Goal: Contribute content: Contribute content

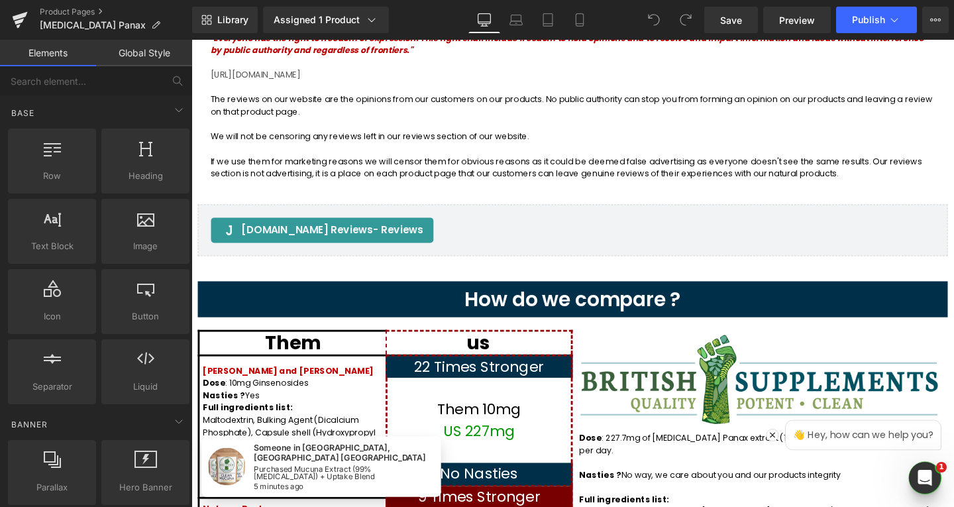
scroll to position [1326, 0]
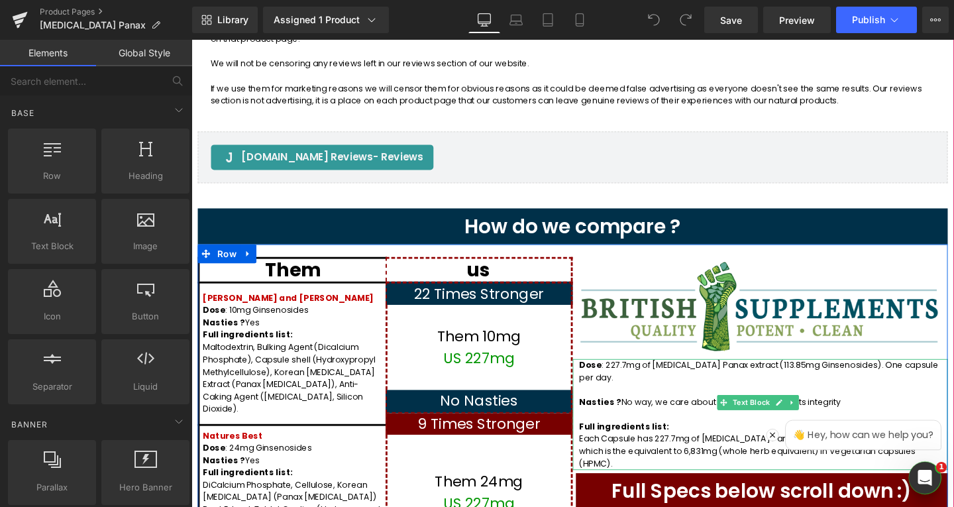
click at [874, 382] on span ": 227.7mg of [MEDICAL_DATA] Panax extract (113.85mg Ginsenosides). One capsule …" at bounding box center [788, 388] width 378 height 26
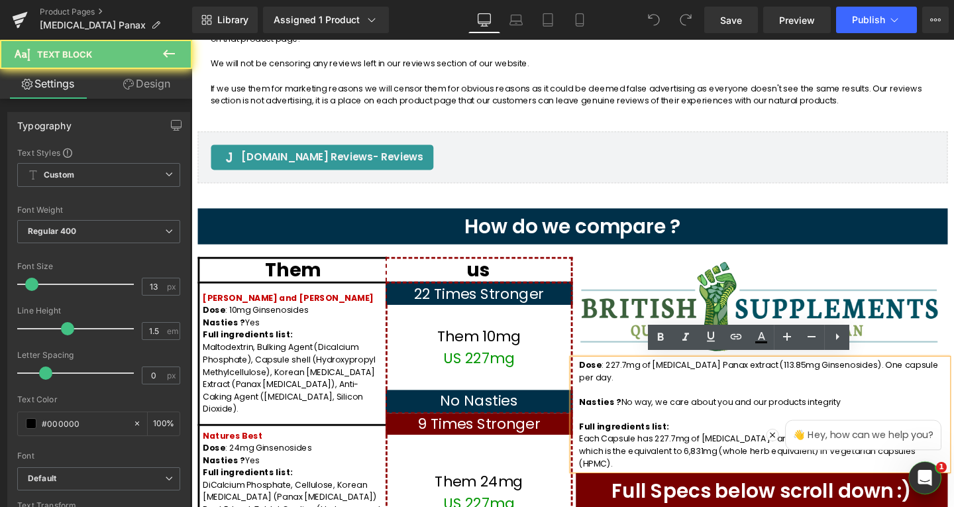
click at [887, 380] on span ": 227.7mg of [MEDICAL_DATA] Panax extract (113.85mg Ginsenosides). One capsule …" at bounding box center [788, 388] width 378 height 26
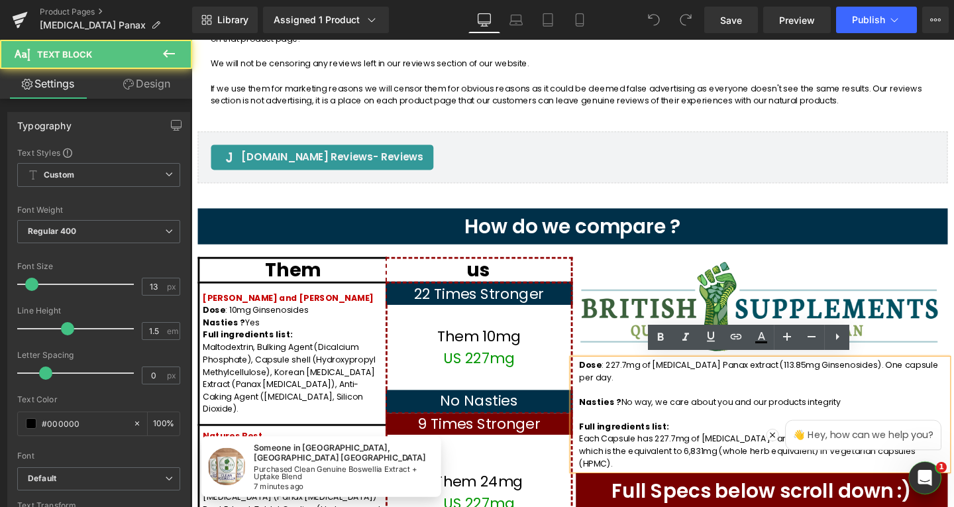
click at [897, 378] on span ": 227.7mg of [MEDICAL_DATA] Panax extract (113.85mg Ginsenosides). One capsule …" at bounding box center [788, 388] width 378 height 26
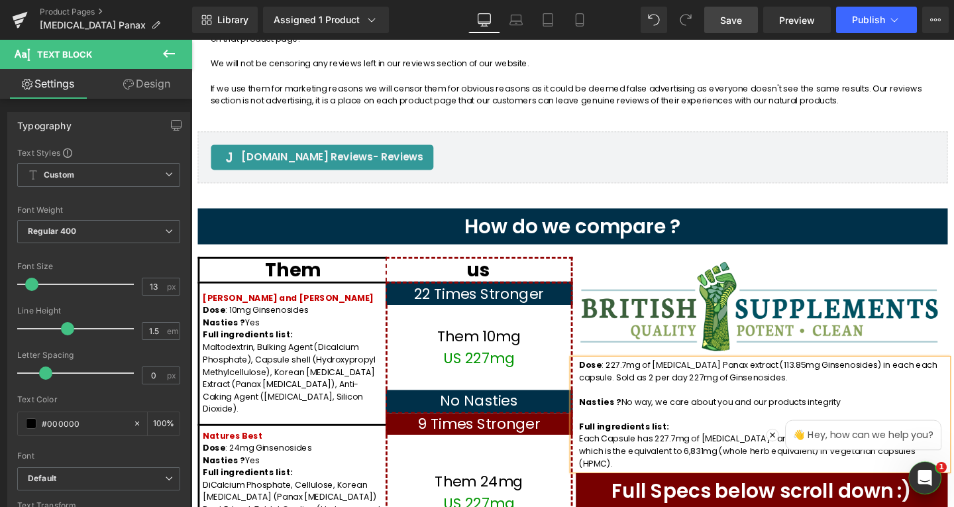
click at [722, 12] on link "Save" at bounding box center [732, 20] width 54 height 27
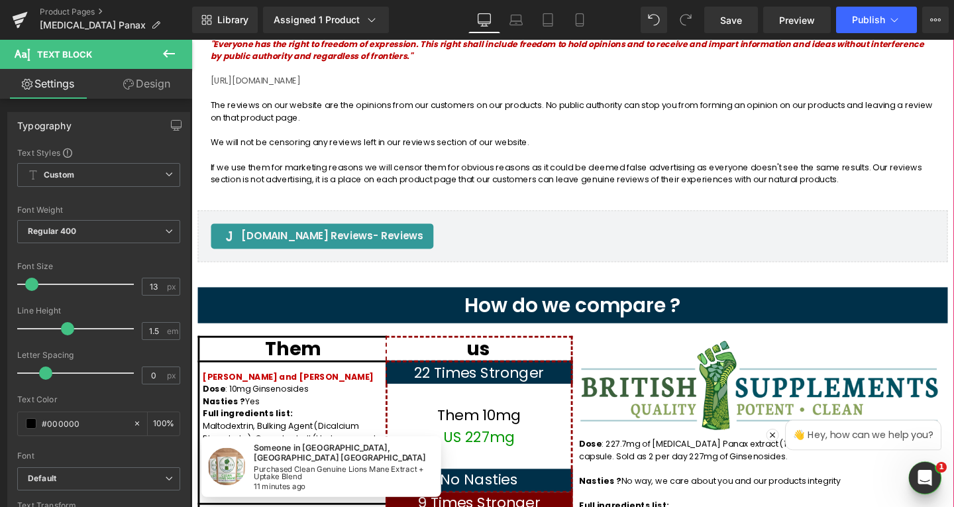
scroll to position [1127, 0]
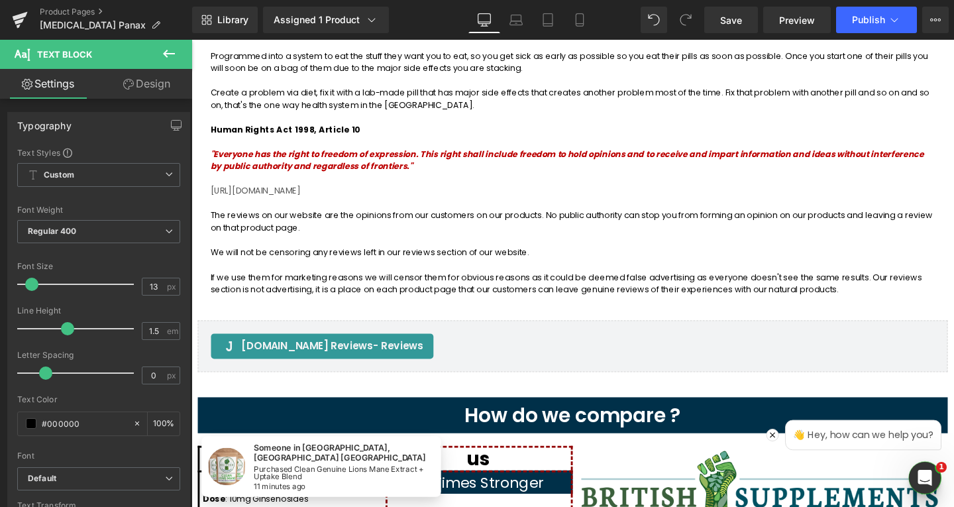
click at [860, 34] on div "Library Assigned 1 Product Product Preview Clean [MEDICAL_DATA] Panax 13,662mg …" at bounding box center [573, 20] width 762 height 40
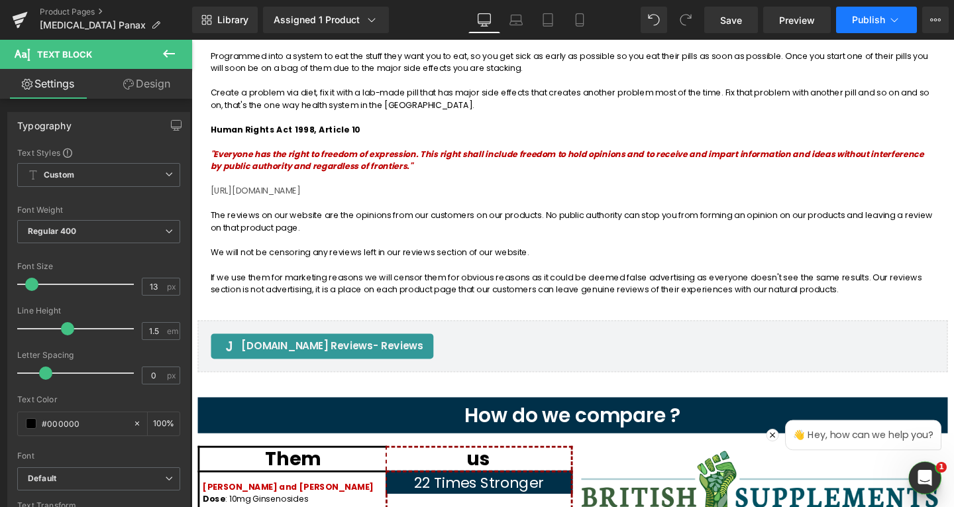
click at [863, 26] on button "Publish" at bounding box center [876, 20] width 81 height 27
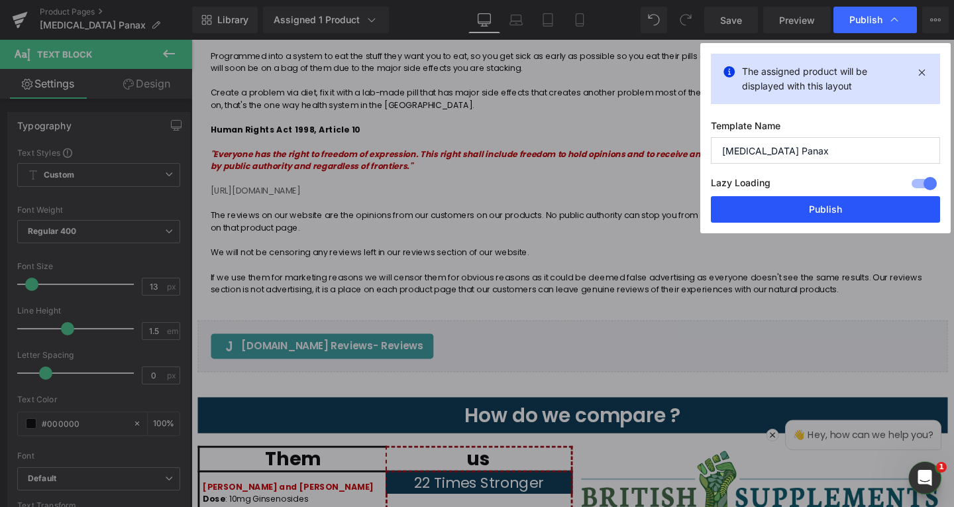
click at [820, 209] on button "Publish" at bounding box center [825, 209] width 229 height 27
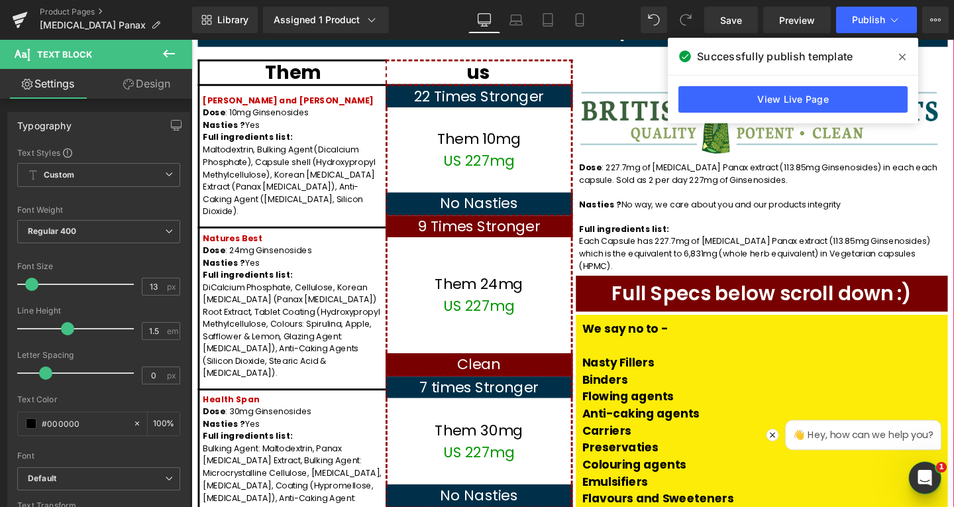
scroll to position [1524, 0]
